Goal: Find specific page/section: Find specific page/section

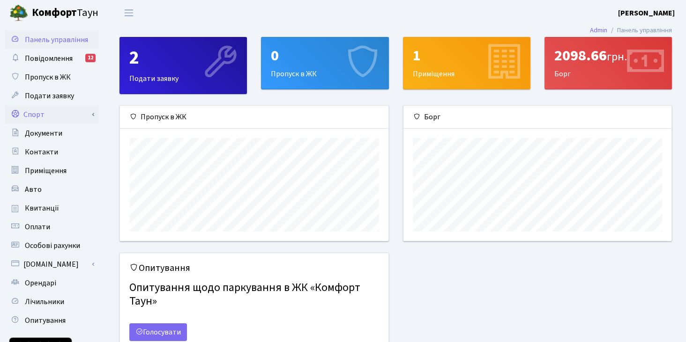
scroll to position [47, 0]
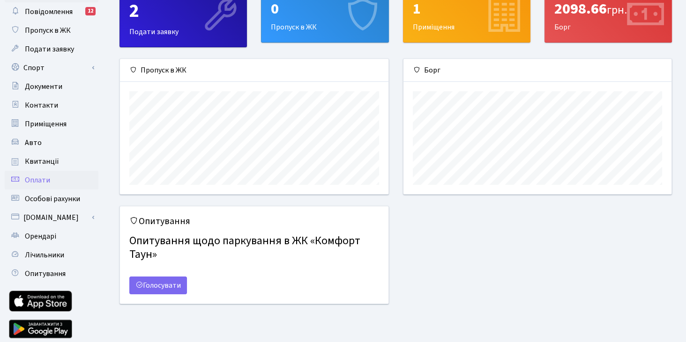
click at [32, 179] on span "Оплати" at bounding box center [37, 180] width 25 height 10
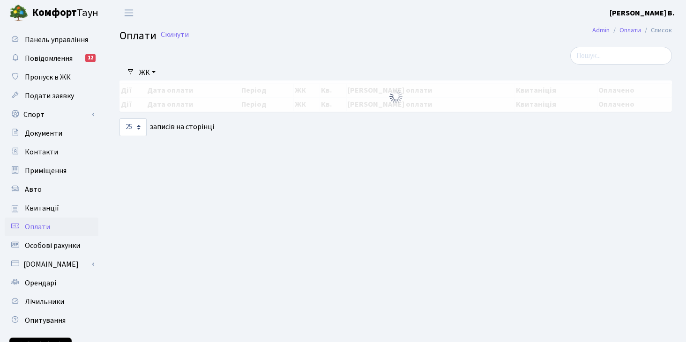
select select "25"
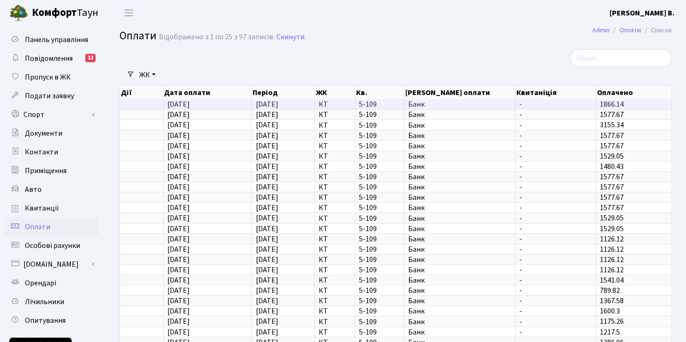
click at [173, 105] on span "24.08.2025" at bounding box center [178, 104] width 22 height 10
click at [322, 104] on span "КТ" at bounding box center [335, 104] width 32 height 7
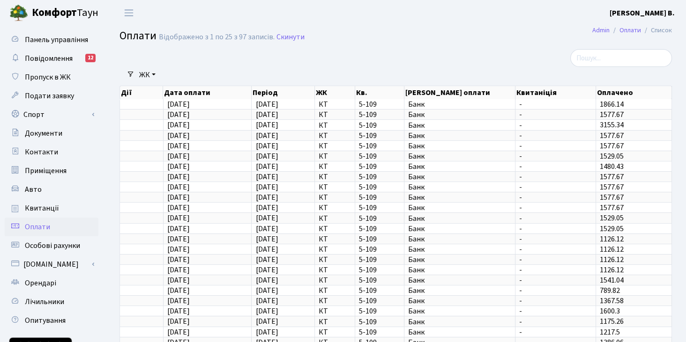
click at [50, 13] on b "Комфорт" at bounding box center [54, 12] width 45 height 15
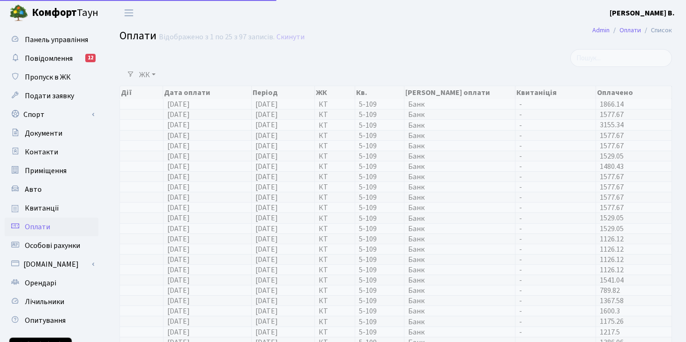
select select "25"
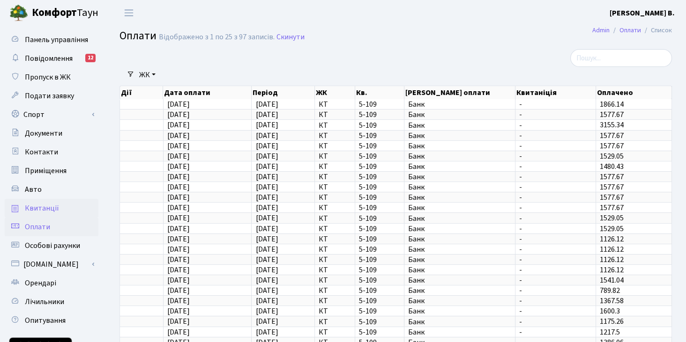
click at [42, 205] on span "Квитанції" at bounding box center [42, 208] width 34 height 10
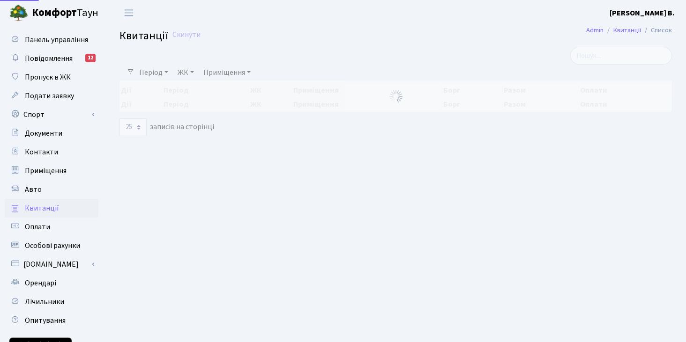
select select "25"
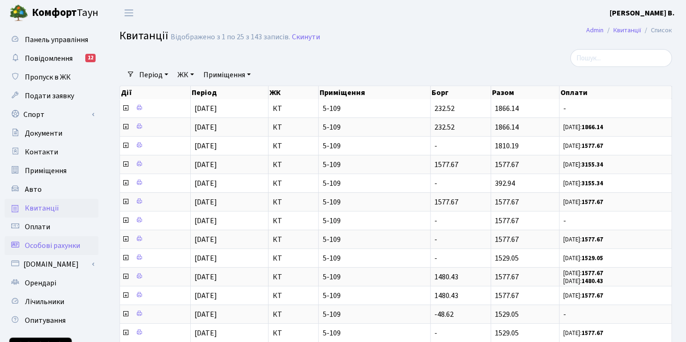
click at [57, 244] on span "Особові рахунки" at bounding box center [52, 246] width 55 height 10
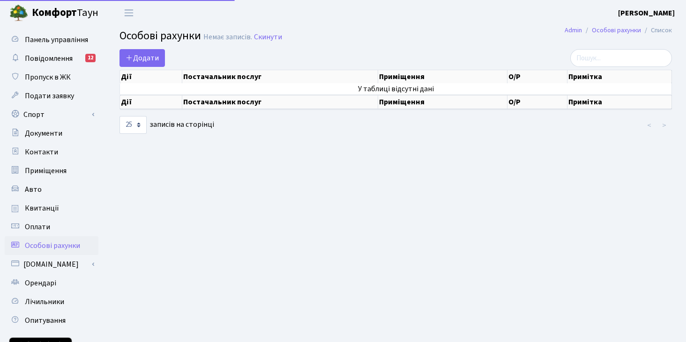
select select "25"
click at [50, 205] on span "Квитанції" at bounding box center [42, 208] width 34 height 10
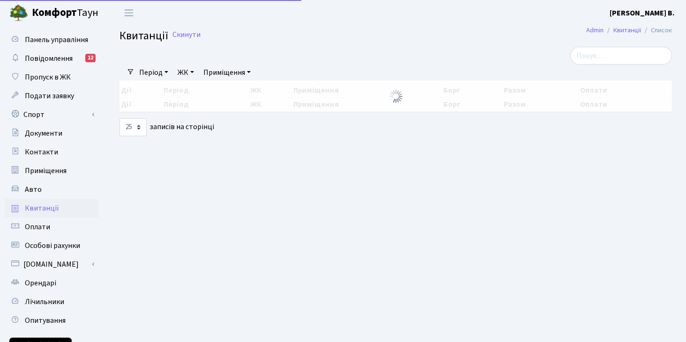
select select "25"
